Goal: Task Accomplishment & Management: Manage account settings

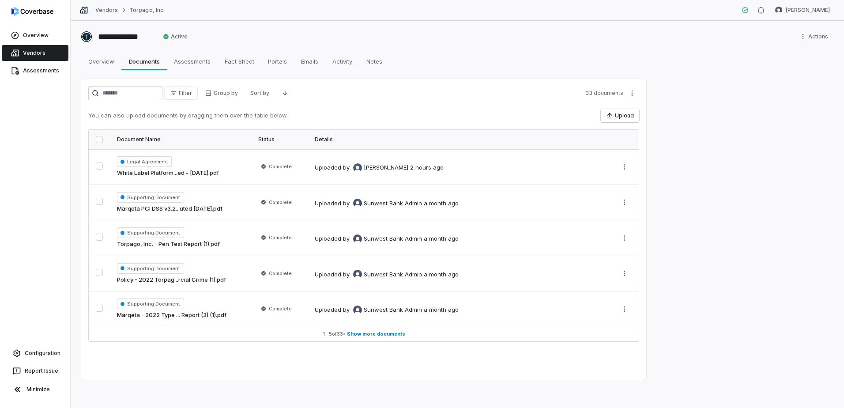
click at [35, 53] on link "Vendors" at bounding box center [35, 53] width 67 height 16
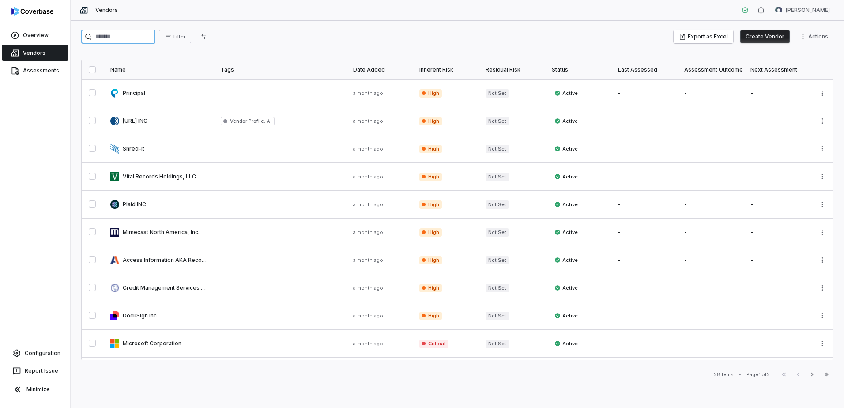
click at [101, 34] on input "search" at bounding box center [118, 37] width 74 height 14
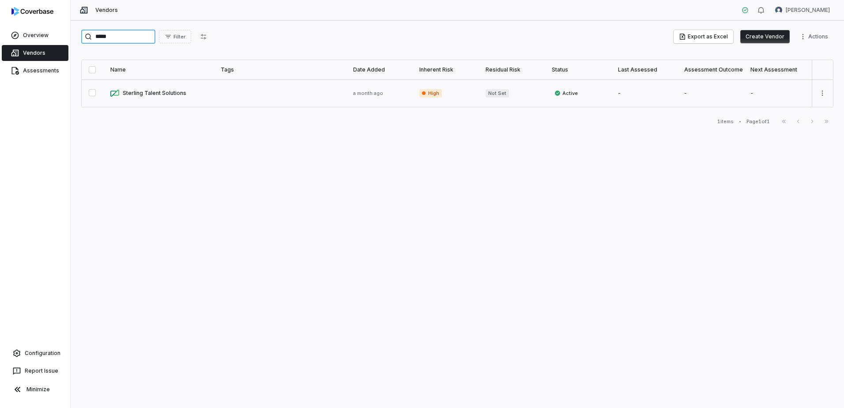
type input "*****"
click at [180, 92] on link at bounding box center [158, 92] width 110 height 27
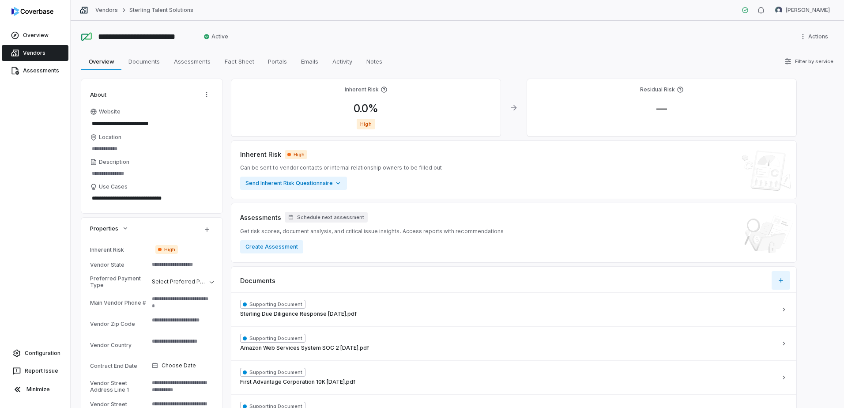
click at [781, 278] on icon "button" at bounding box center [780, 280] width 4 height 4
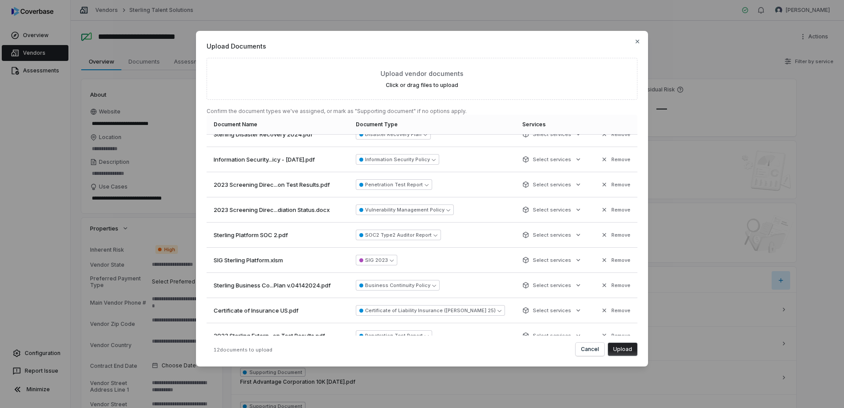
scroll to position [100, 0]
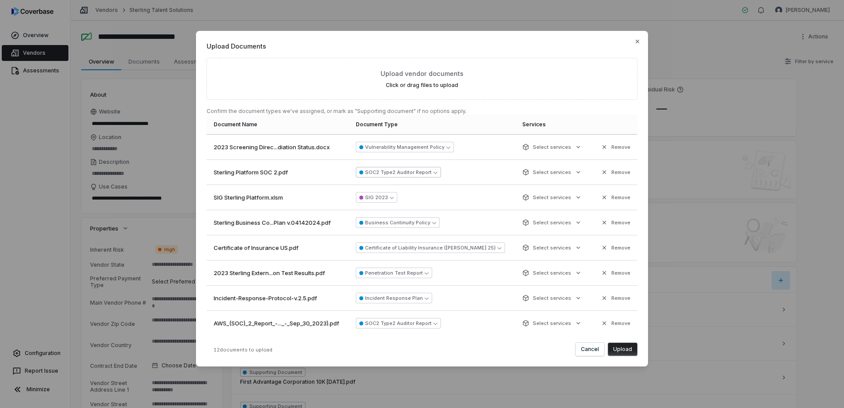
click at [437, 171] on icon "button" at bounding box center [435, 172] width 4 height 4
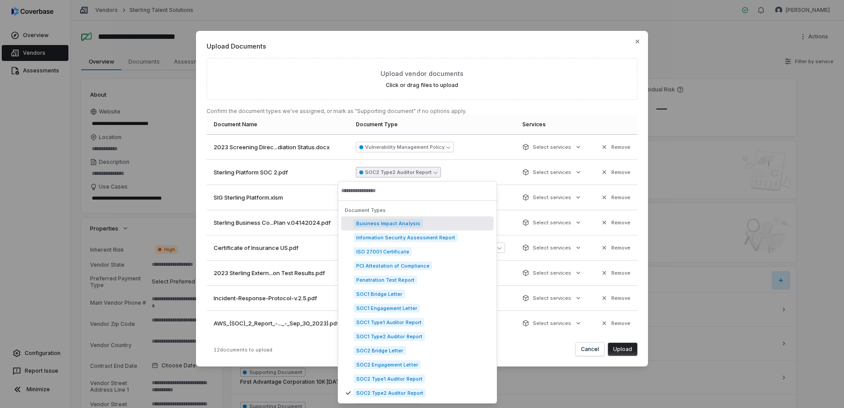
click at [437, 171] on icon "button" at bounding box center [435, 172] width 4 height 4
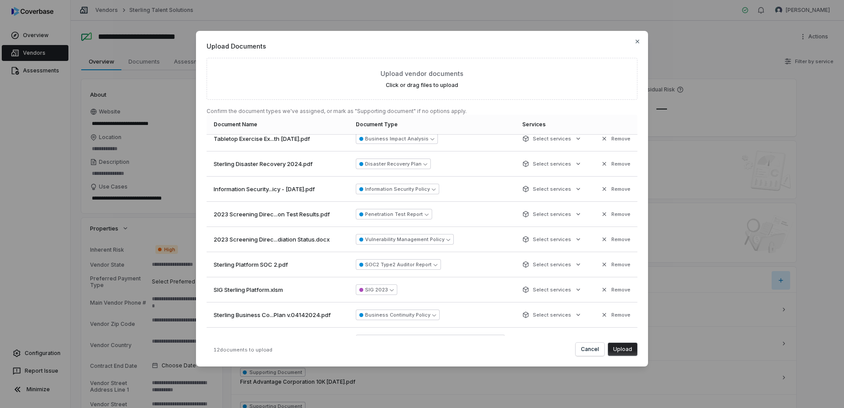
scroll to position [0, 0]
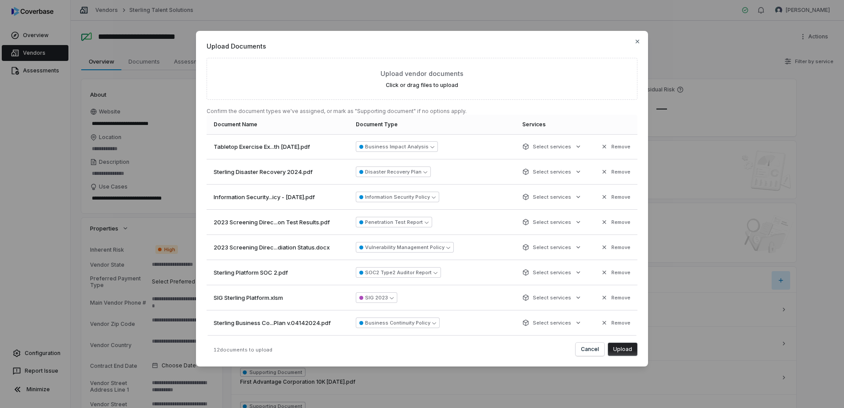
click at [627, 346] on button "Upload" at bounding box center [623, 348] width 30 height 13
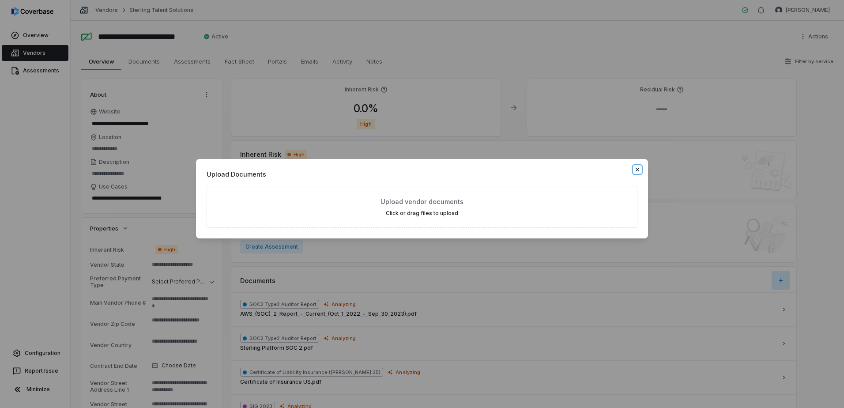
click at [636, 169] on icon "button" at bounding box center [637, 169] width 7 height 7
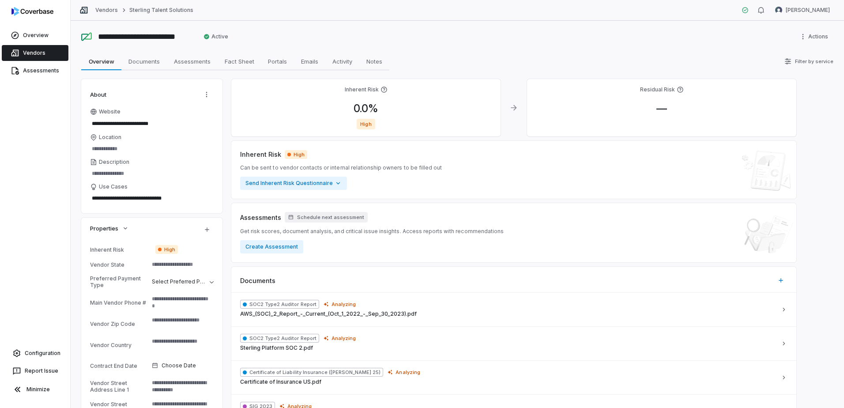
type textarea "*"
